Goal: Find specific page/section: Find specific page/section

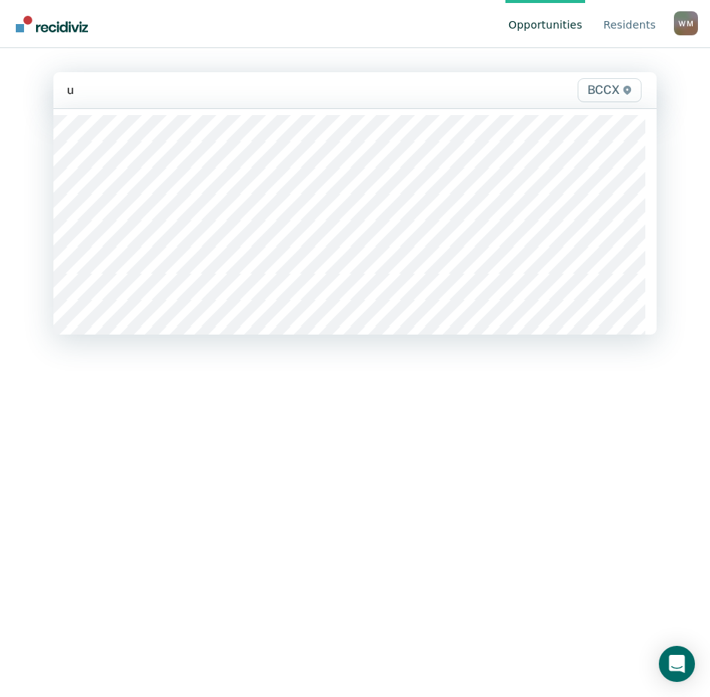
type input "u1"
type input "u13"
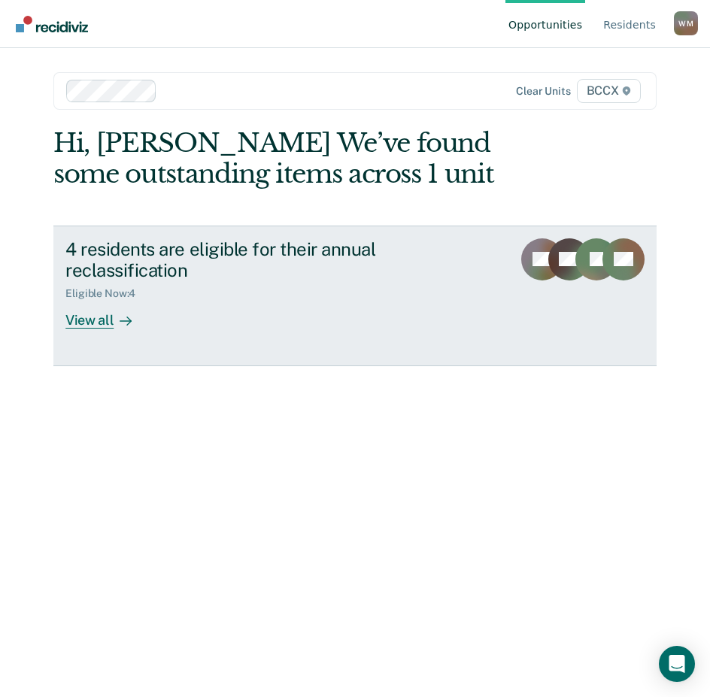
click at [123, 323] on icon at bounding box center [126, 321] width 12 height 12
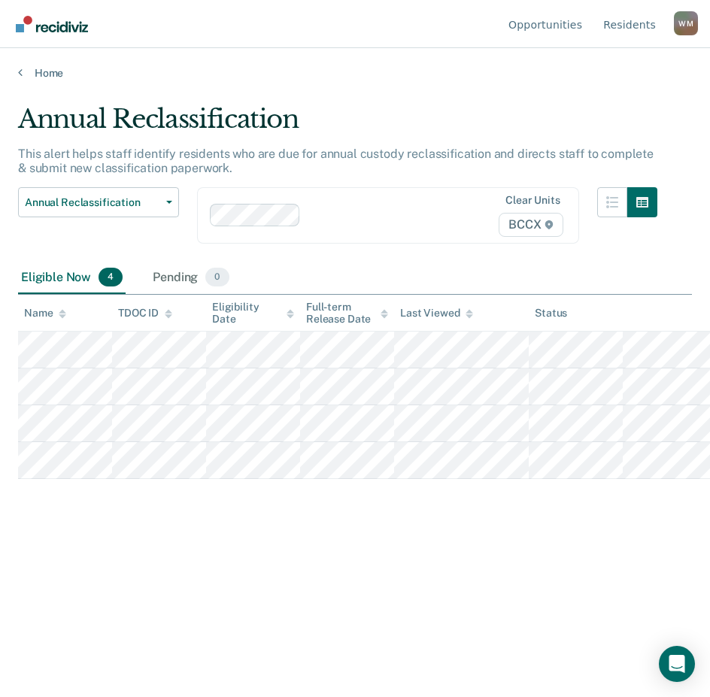
click at [186, 522] on div "Annual Reclassification This alert helps staff identify residents who are due f…" at bounding box center [355, 344] width 674 height 480
click at [173, 352] on main "Annual Reclassification This alert helps staff identify residents who are due f…" at bounding box center [355, 386] width 710 height 613
copy table "Name TDOC ID Eligibility Date Full-term Release Date Last Viewed Status"
click at [43, 194] on button "Annual Reclassification" at bounding box center [98, 202] width 161 height 30
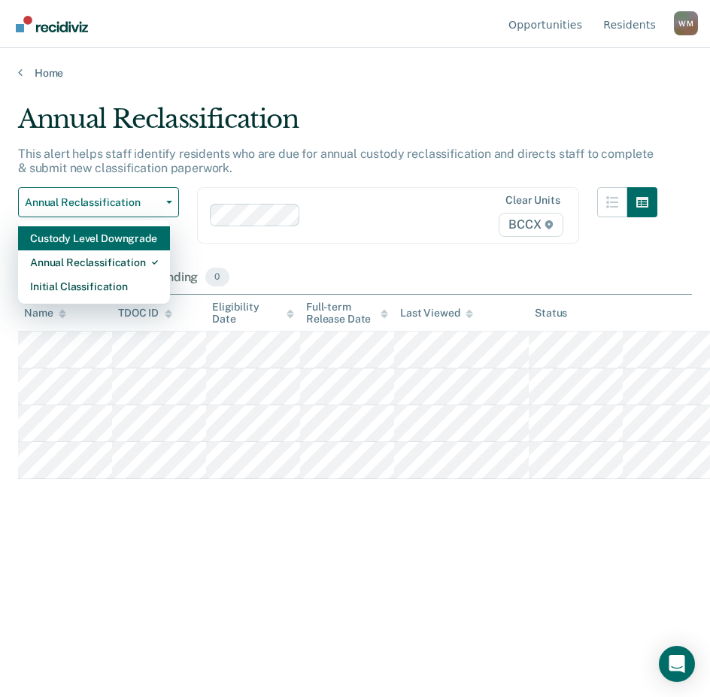
click at [95, 236] on div "Custody Level Downgrade" at bounding box center [94, 238] width 128 height 24
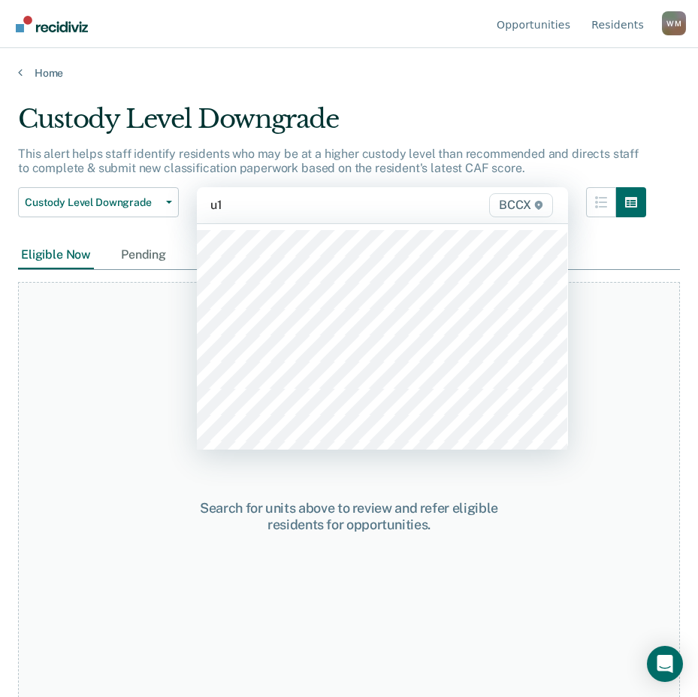
type input "u14"
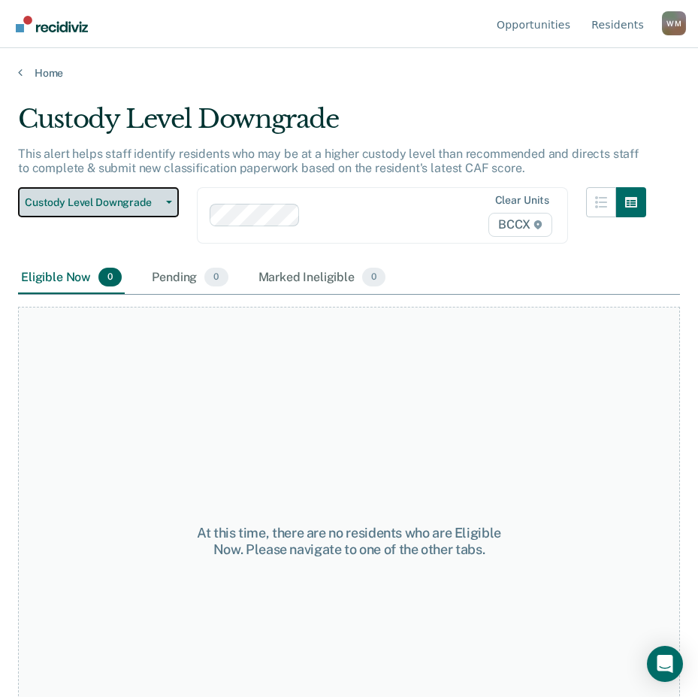
click at [139, 202] on span "Custody Level Downgrade" at bounding box center [92, 202] width 135 height 13
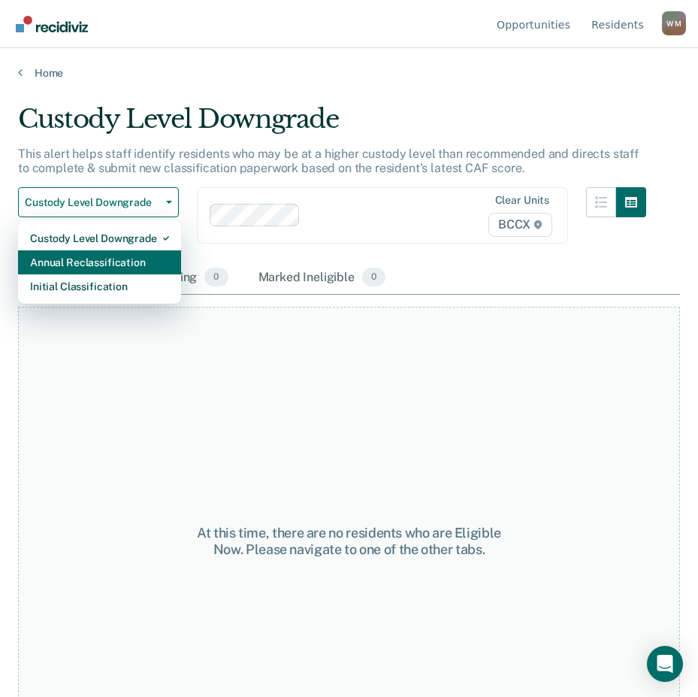
click at [129, 252] on div "Annual Reclassification" at bounding box center [99, 262] width 139 height 24
